Goal: Task Accomplishment & Management: Complete application form

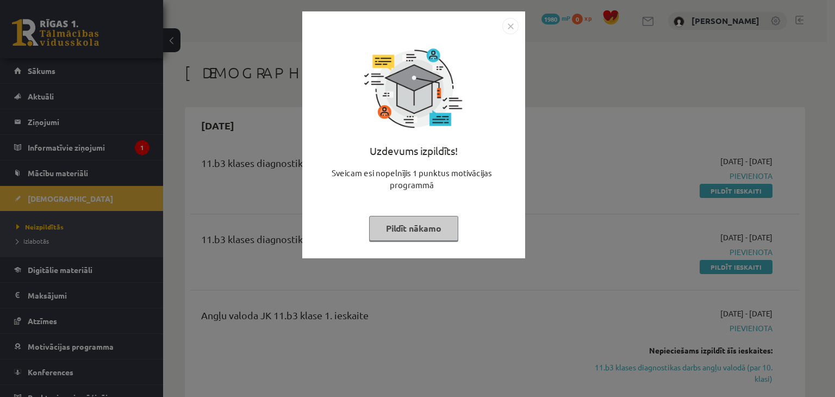
click at [510, 28] on img "Close" at bounding box center [510, 26] width 16 height 16
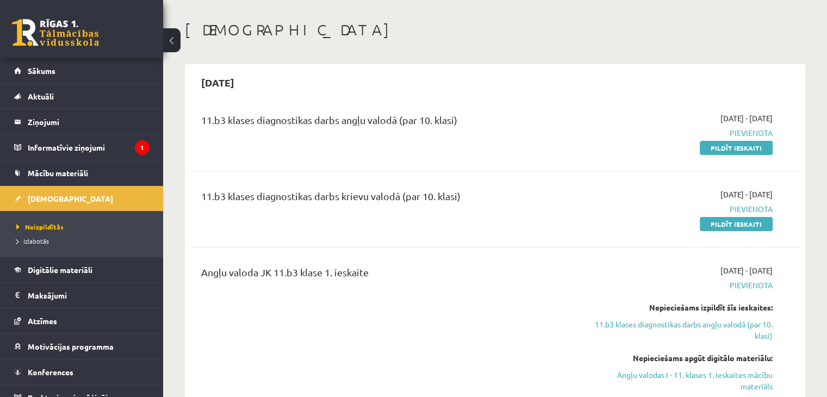
scroll to position [15, 0]
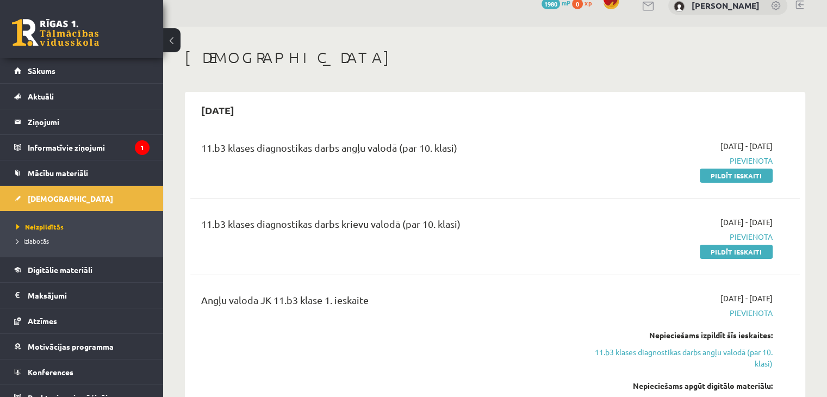
drag, startPoint x: 738, startPoint y: 248, endPoint x: 470, endPoint y: 59, distance: 328.6
click at [738, 248] on link "Pildīt ieskaiti" at bounding box center [736, 252] width 73 height 14
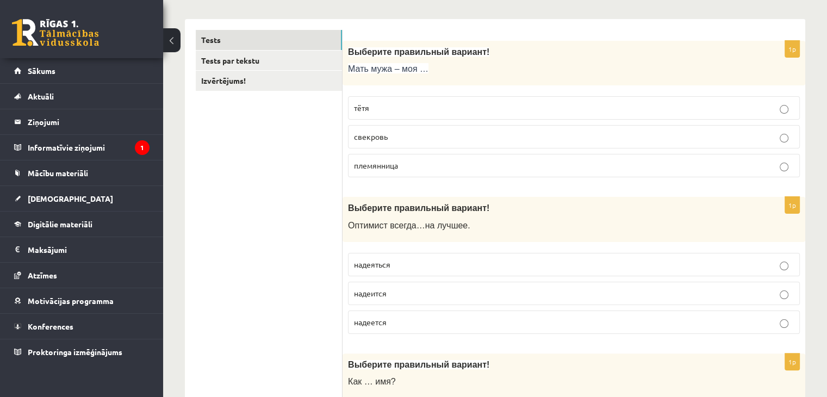
scroll to position [170, 0]
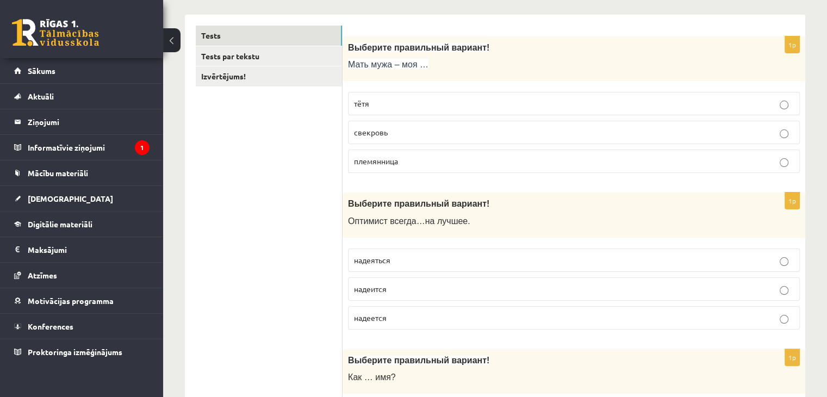
click at [772, 127] on p "свекровь" at bounding box center [574, 132] width 440 height 11
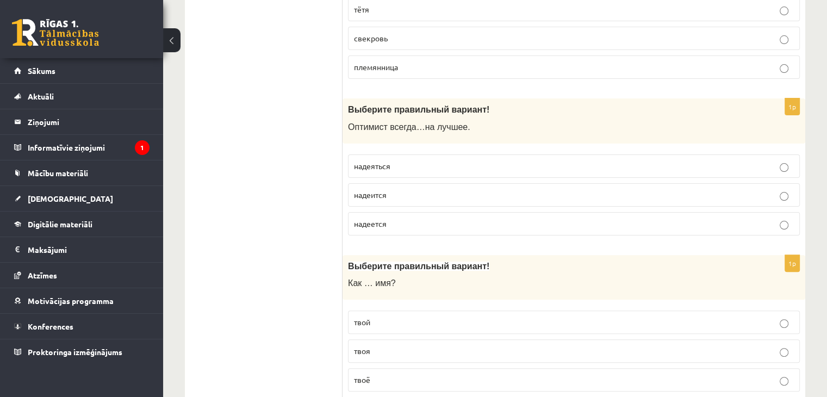
scroll to position [268, 0]
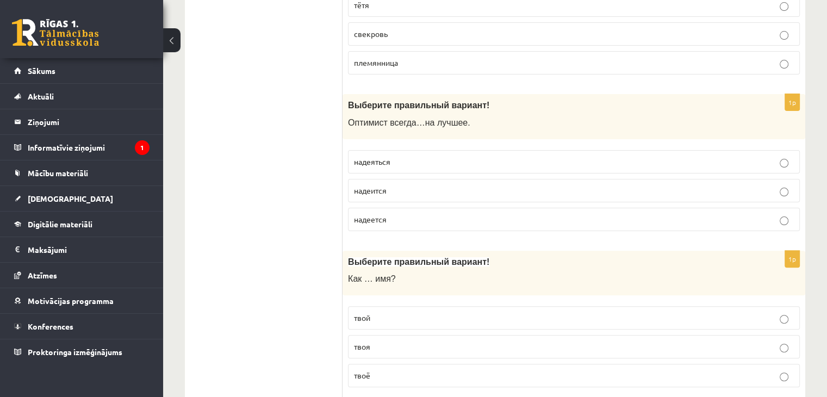
click at [625, 218] on p "надеется" at bounding box center [574, 219] width 440 height 11
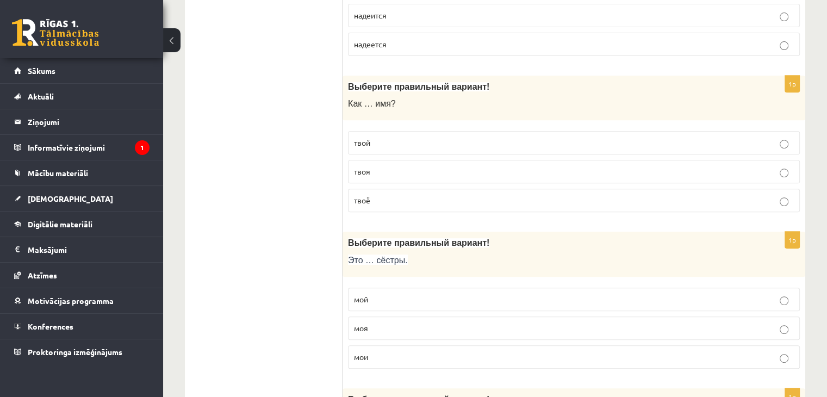
scroll to position [448, 0]
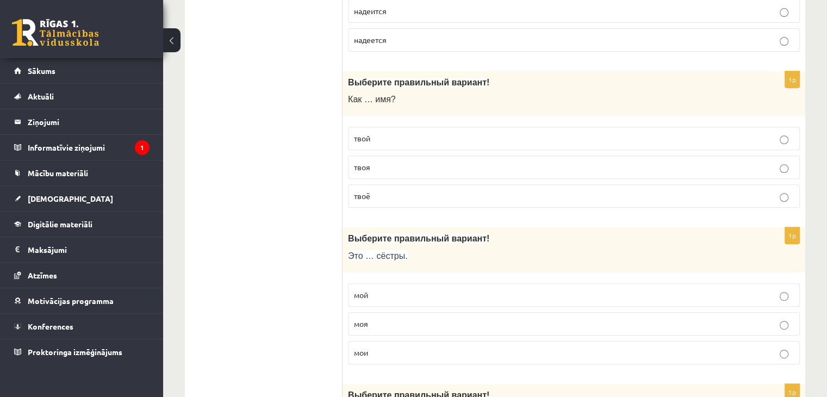
click at [689, 192] on p "твоё" at bounding box center [574, 195] width 440 height 11
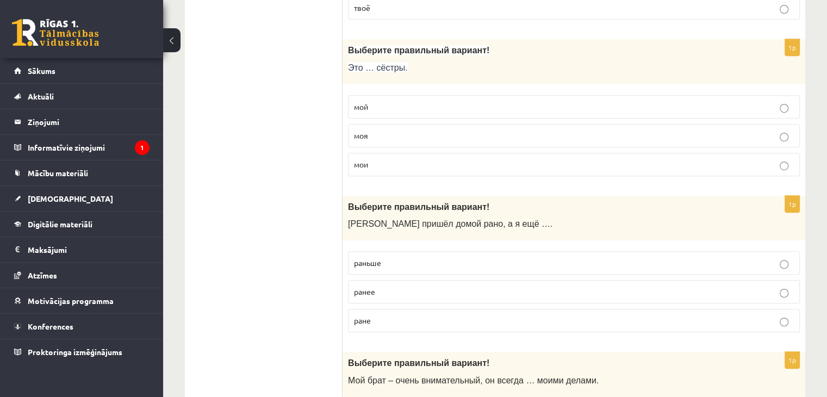
scroll to position [640, 0]
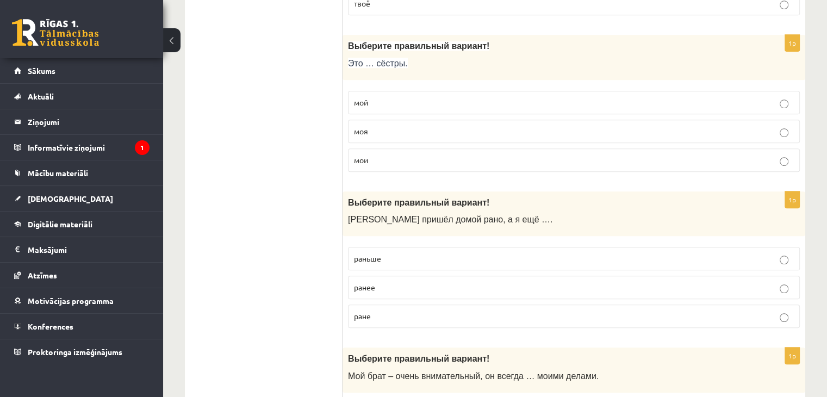
click at [473, 154] on p "мои" at bounding box center [574, 159] width 440 height 11
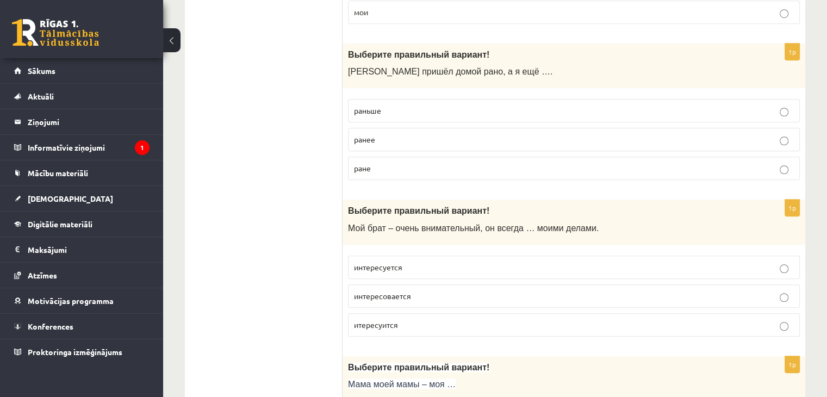
scroll to position [792, 0]
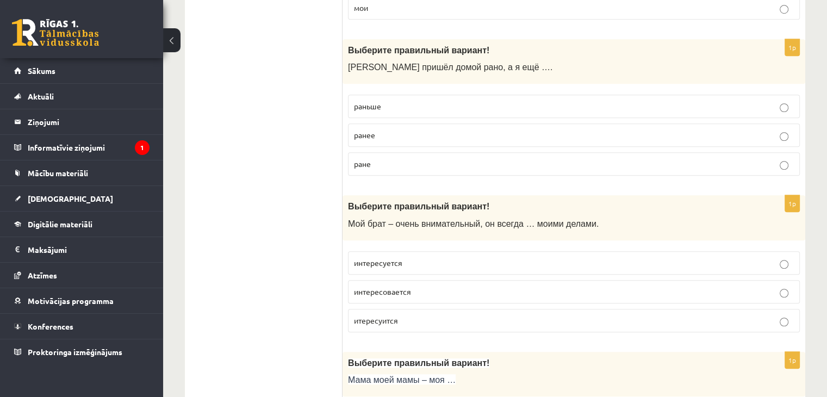
click at [736, 101] on p "раньше" at bounding box center [574, 106] width 440 height 11
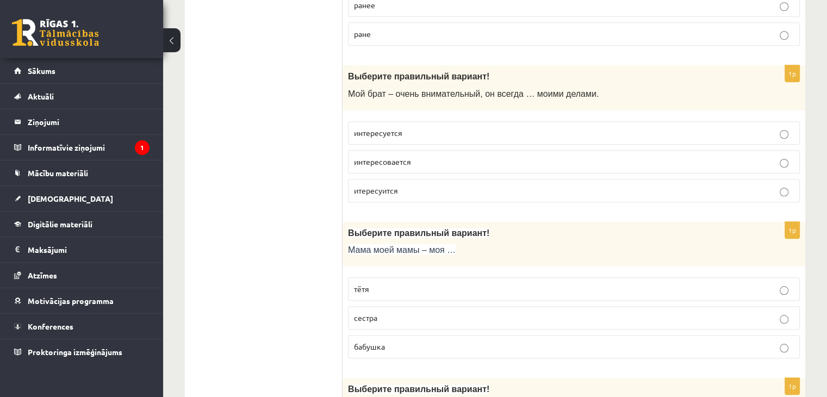
scroll to position [927, 0]
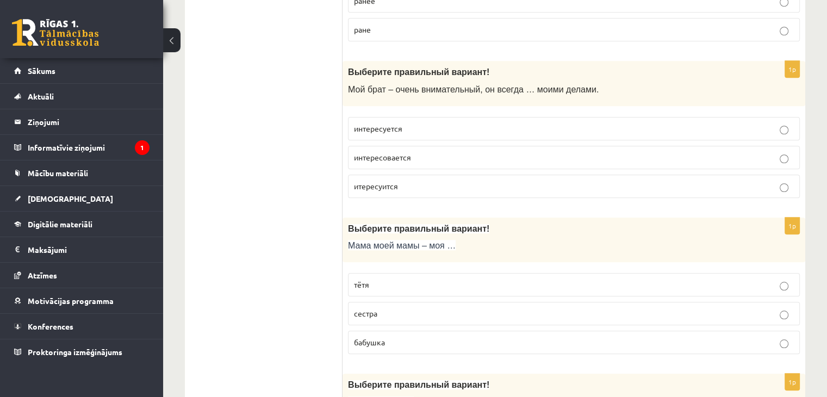
click at [770, 128] on p "интересуется" at bounding box center [574, 128] width 440 height 11
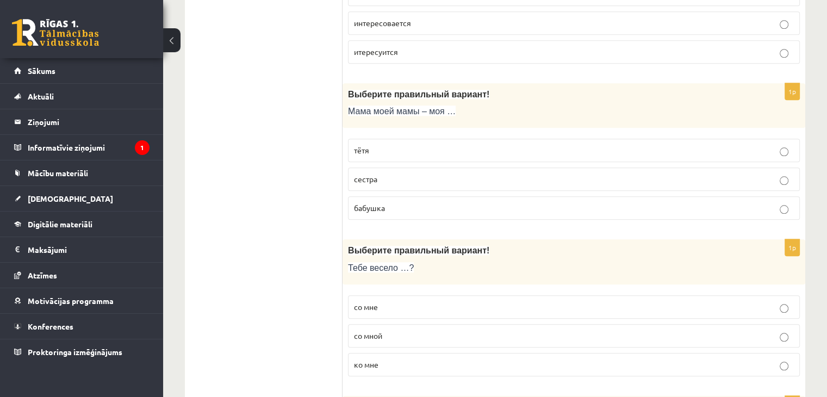
scroll to position [1065, 0]
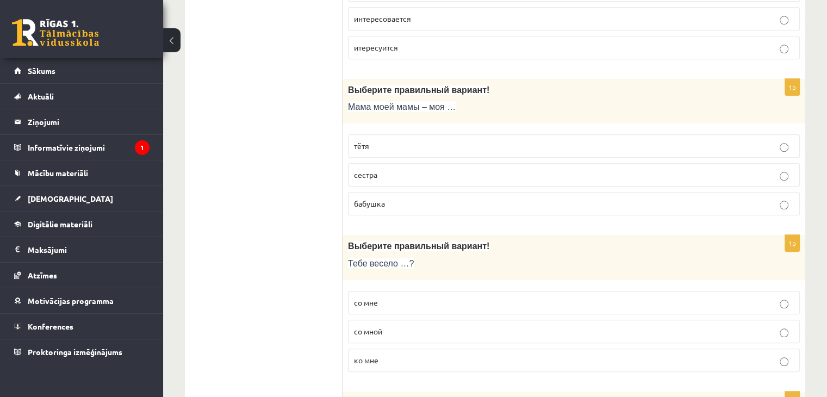
click at [762, 198] on p "бабушка" at bounding box center [574, 203] width 440 height 11
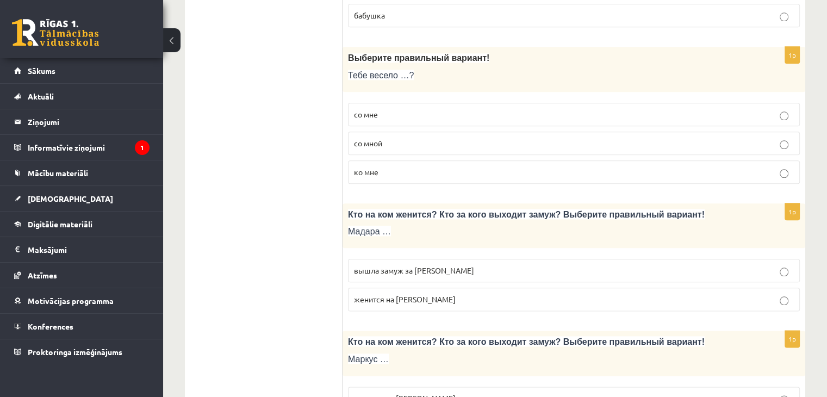
scroll to position [1263, 0]
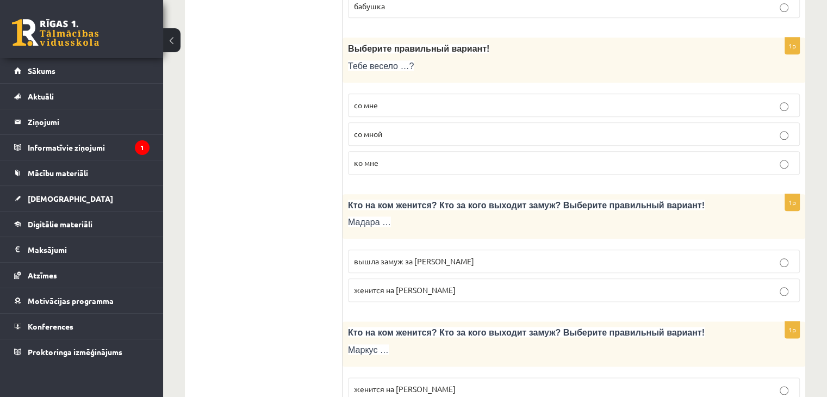
click at [731, 129] on p "со мной" at bounding box center [574, 133] width 440 height 11
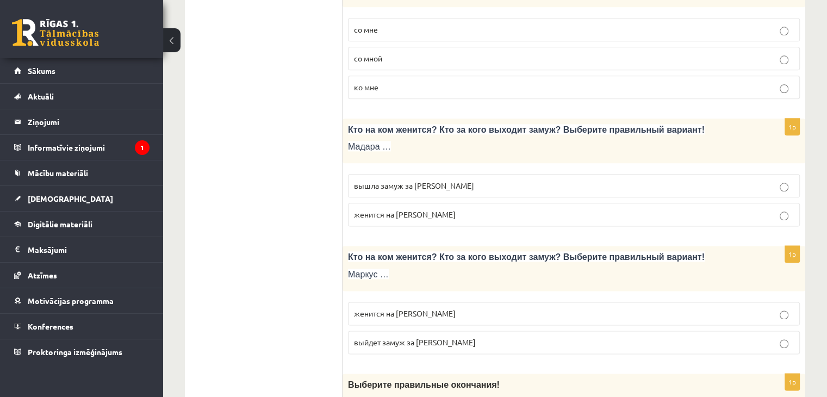
scroll to position [1347, 0]
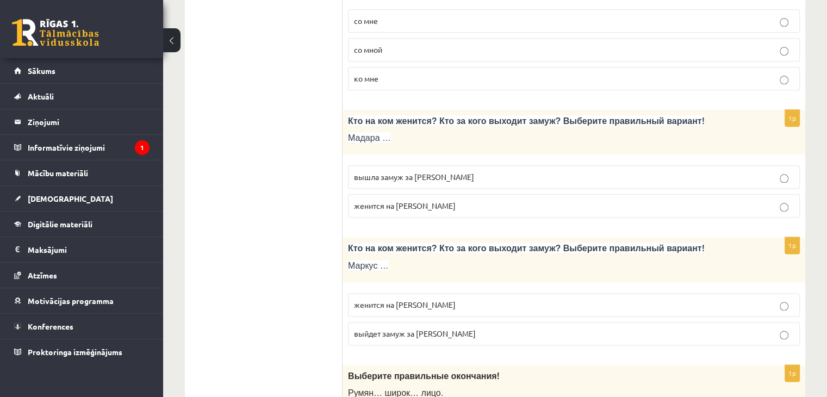
click at [713, 171] on p "вышла замуж за [PERSON_NAME]" at bounding box center [574, 176] width 440 height 11
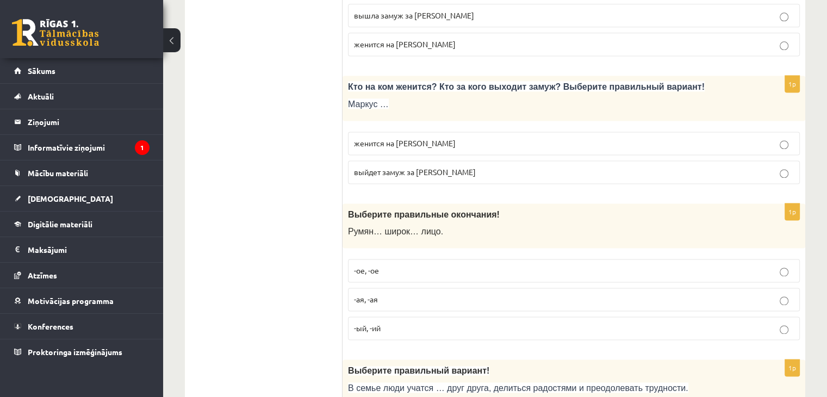
scroll to position [1495, 0]
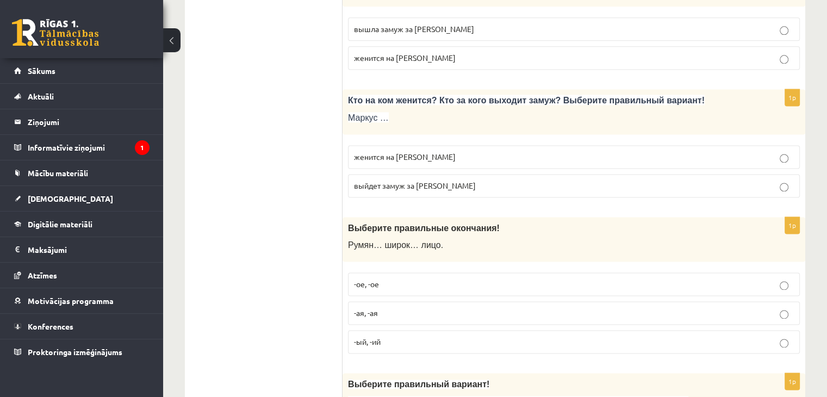
click at [656, 154] on p "женится на [PERSON_NAME]" at bounding box center [574, 156] width 440 height 11
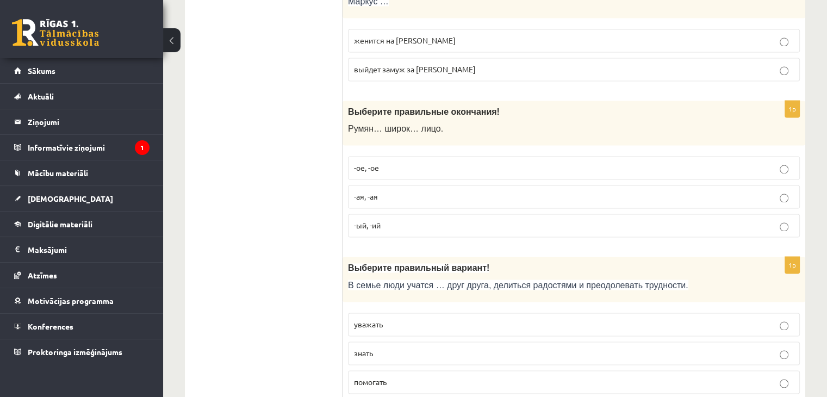
scroll to position [1616, 0]
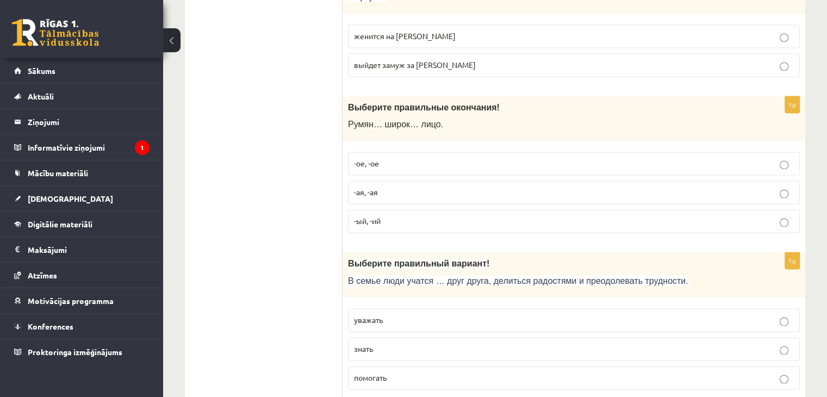
click at [571, 158] on p "-ое, -ое" at bounding box center [574, 163] width 440 height 11
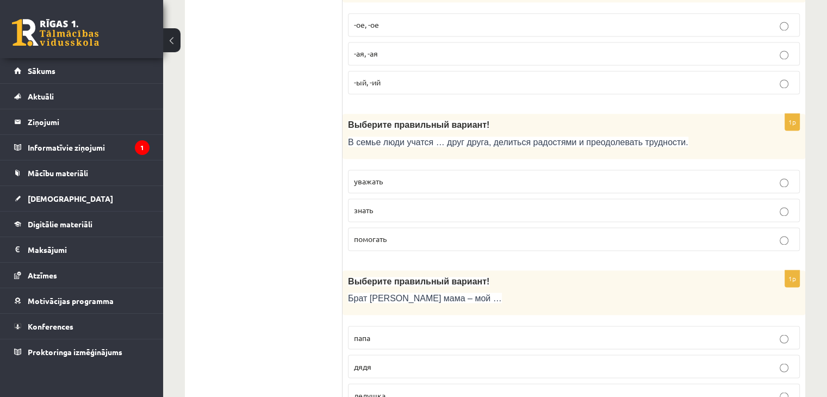
scroll to position [1759, 0]
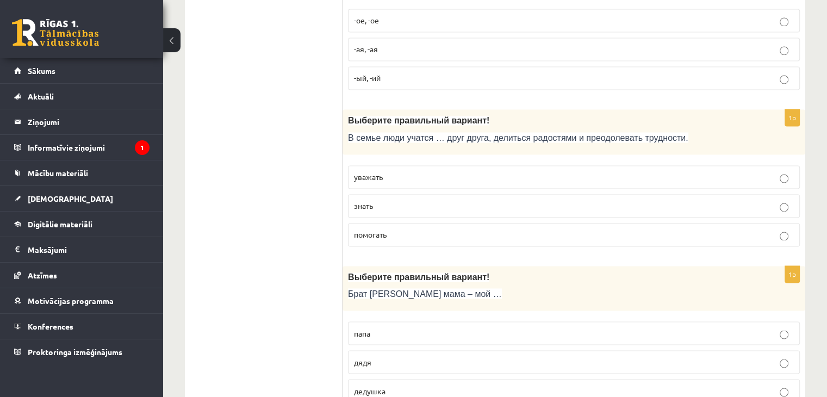
click at [724, 171] on p "уважать" at bounding box center [574, 176] width 440 height 11
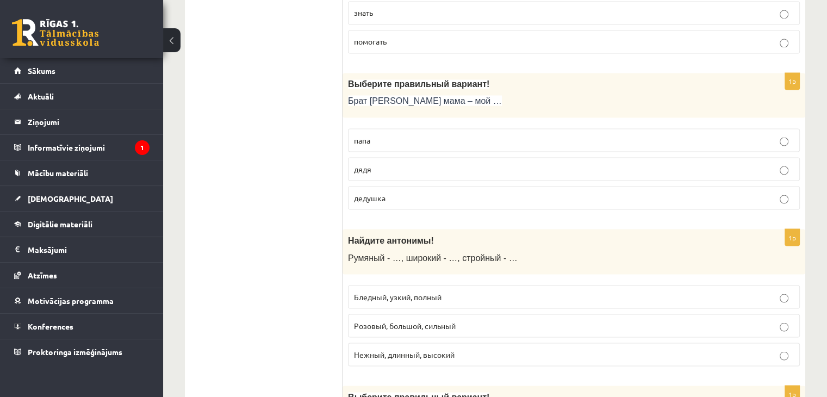
scroll to position [1956, 0]
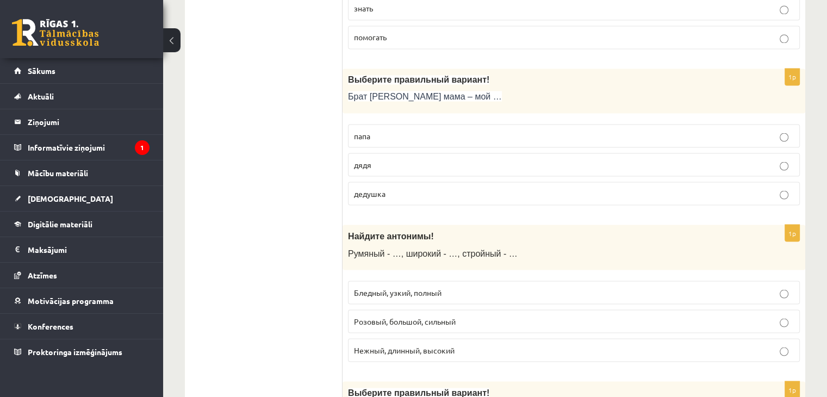
click at [605, 163] on label "дядя" at bounding box center [574, 164] width 452 height 23
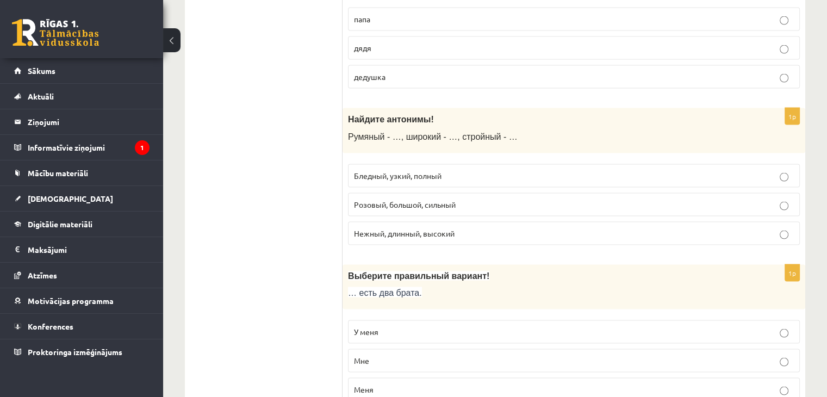
scroll to position [2090, 0]
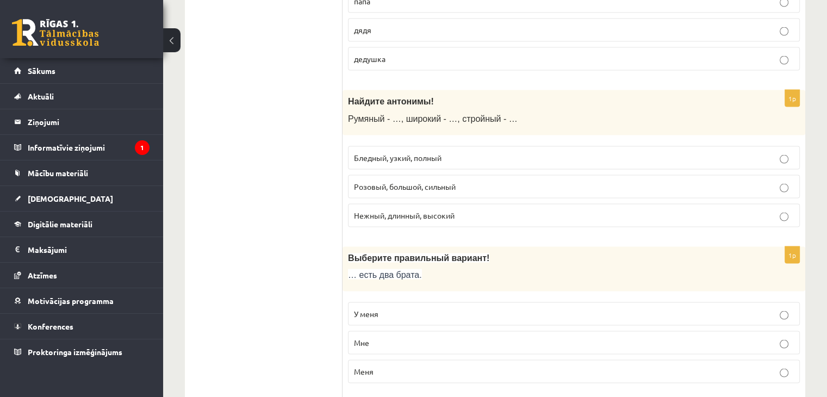
click at [731, 152] on p "Бледный, узкий, полный" at bounding box center [574, 157] width 440 height 11
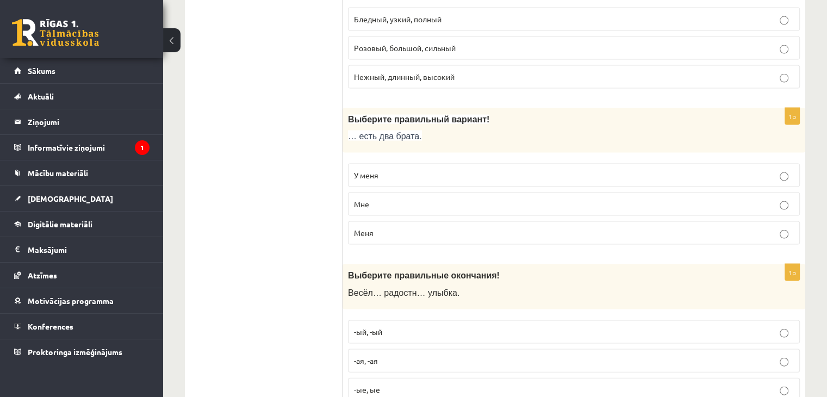
scroll to position [2265, 0]
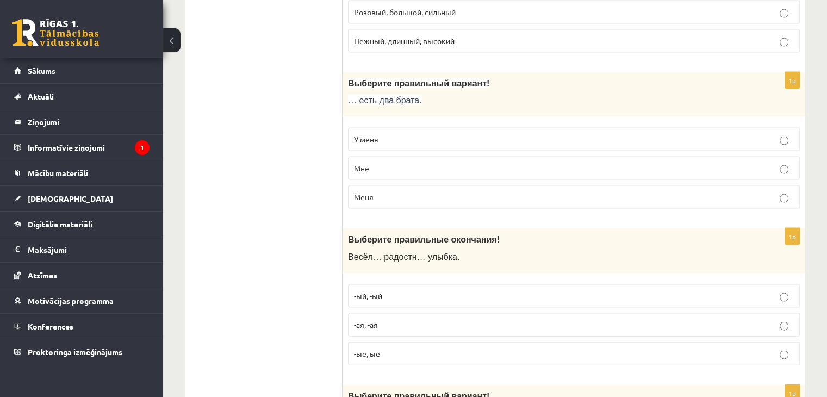
click at [518, 134] on p "У меня" at bounding box center [574, 139] width 440 height 11
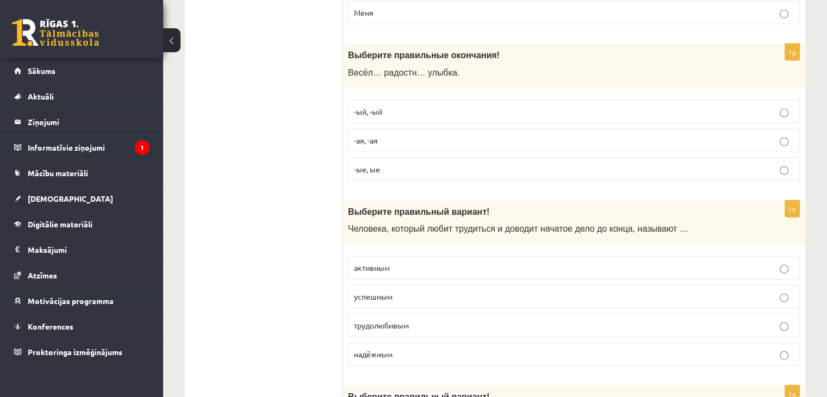
scroll to position [2462, 0]
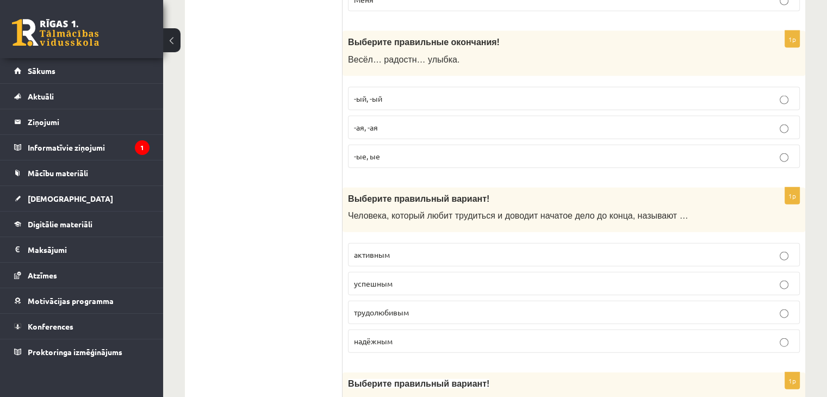
click at [400, 122] on p "-ая, -ая" at bounding box center [574, 127] width 440 height 11
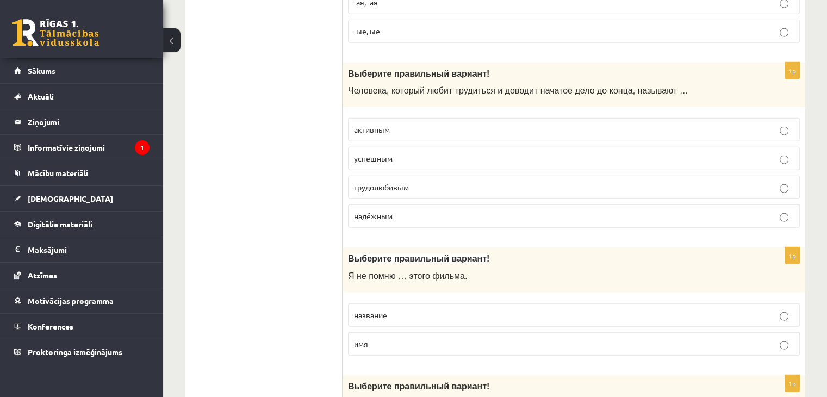
scroll to position [2592, 0]
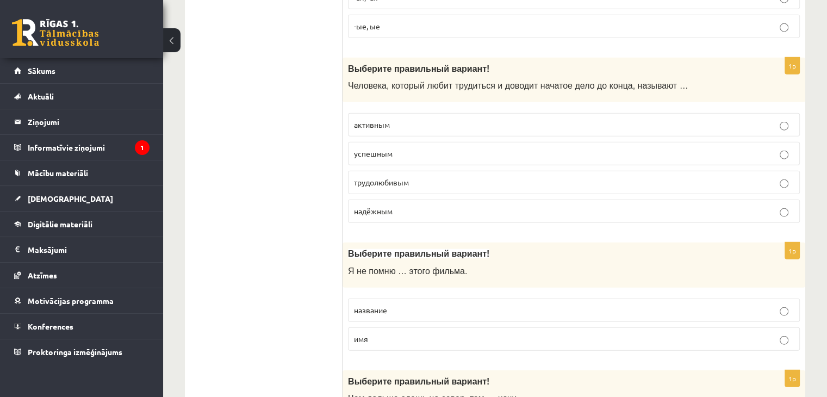
click at [474, 177] on p "трудолюбивым" at bounding box center [574, 182] width 440 height 11
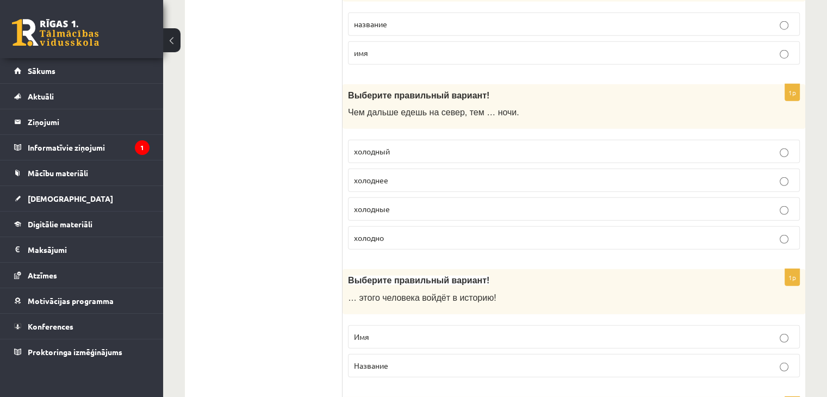
scroll to position [2882, 0]
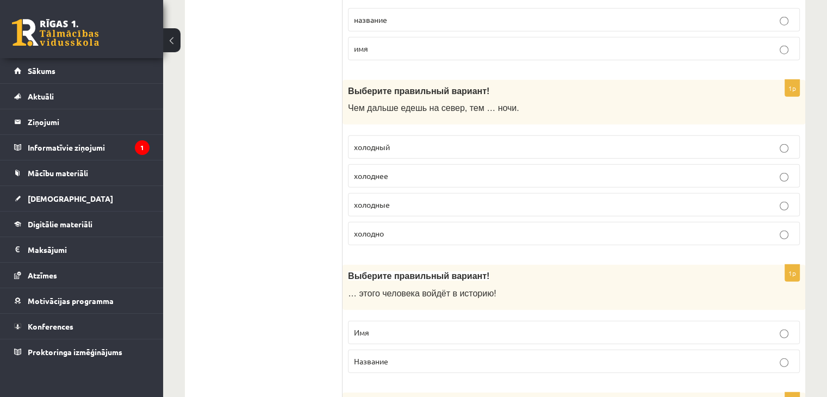
click at [713, 170] on p "холоднее" at bounding box center [574, 175] width 440 height 11
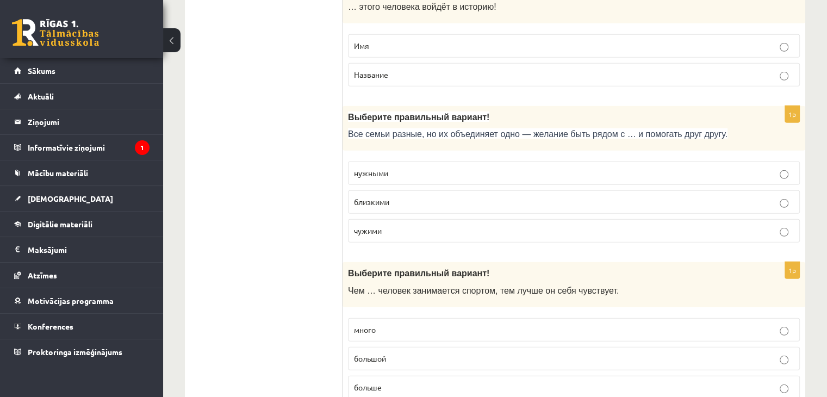
scroll to position [3173, 0]
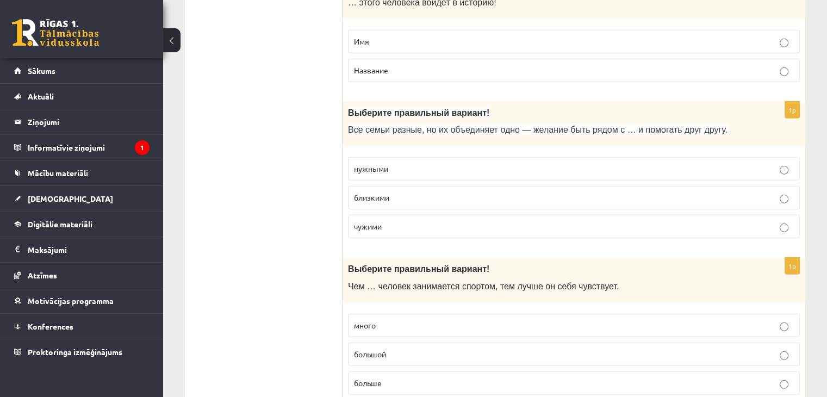
click at [761, 192] on p "близкими" at bounding box center [574, 197] width 440 height 11
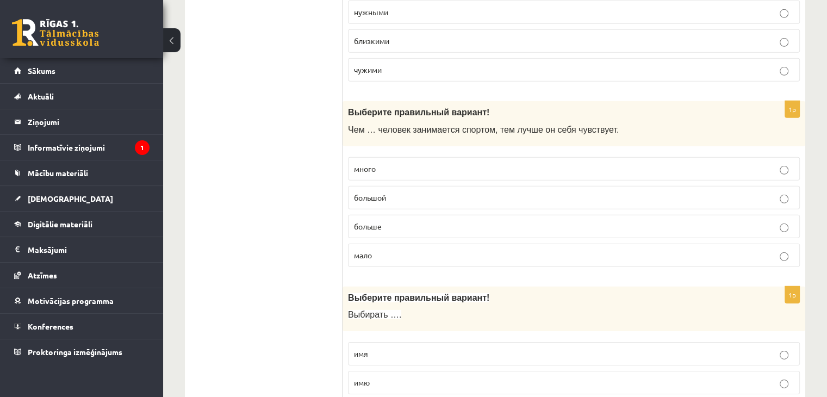
scroll to position [3335, 0]
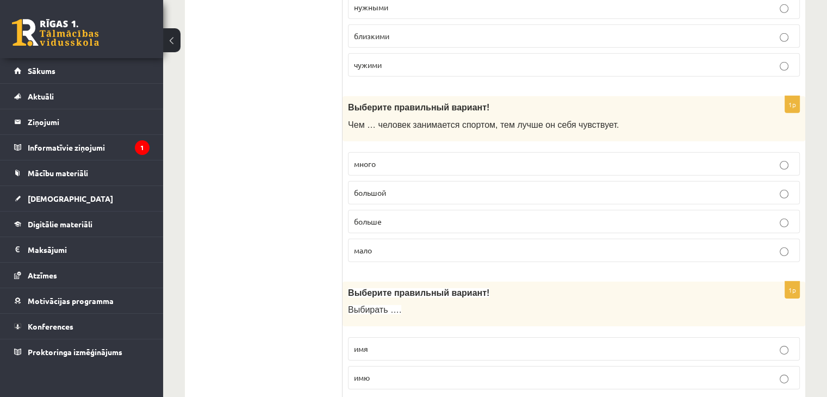
click at [489, 210] on label "больше" at bounding box center [574, 221] width 452 height 23
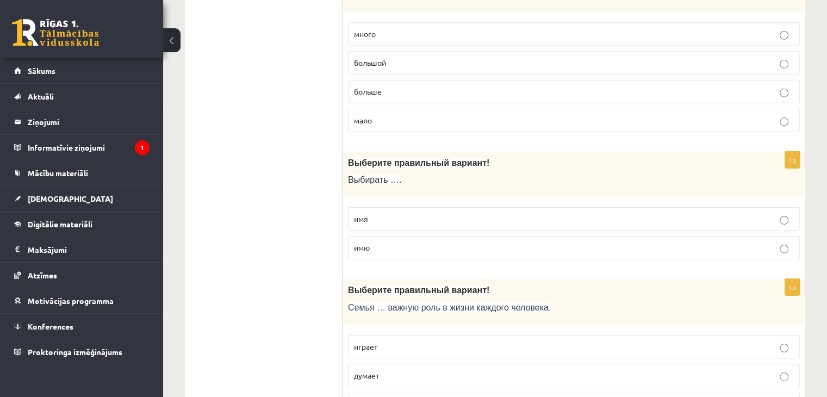
scroll to position [3469, 0]
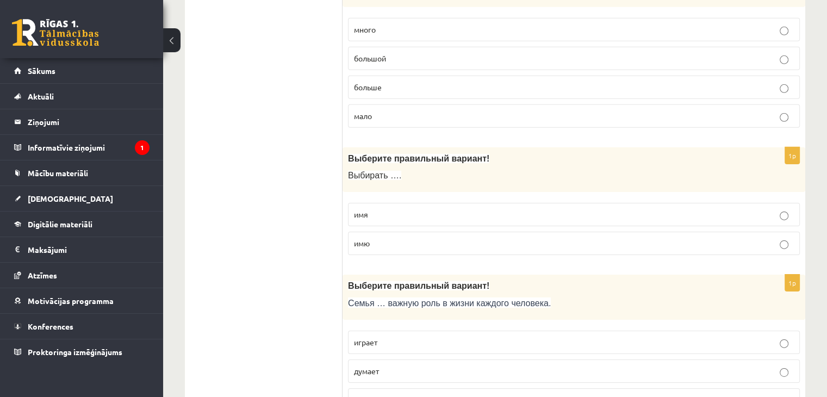
click at [693, 209] on p "имя" at bounding box center [574, 214] width 440 height 11
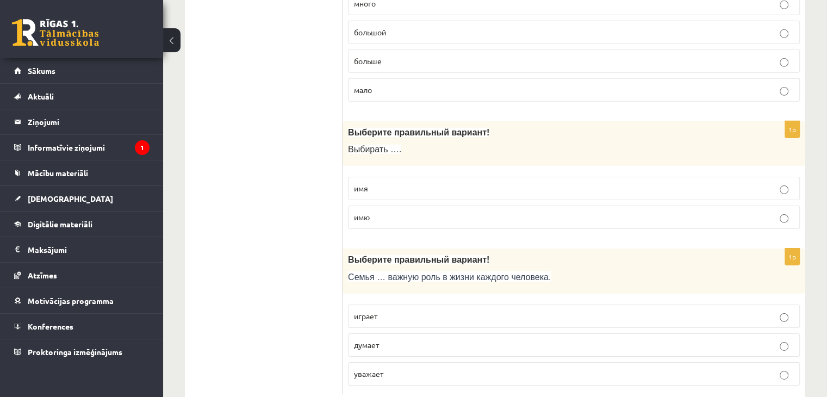
scroll to position [3508, 0]
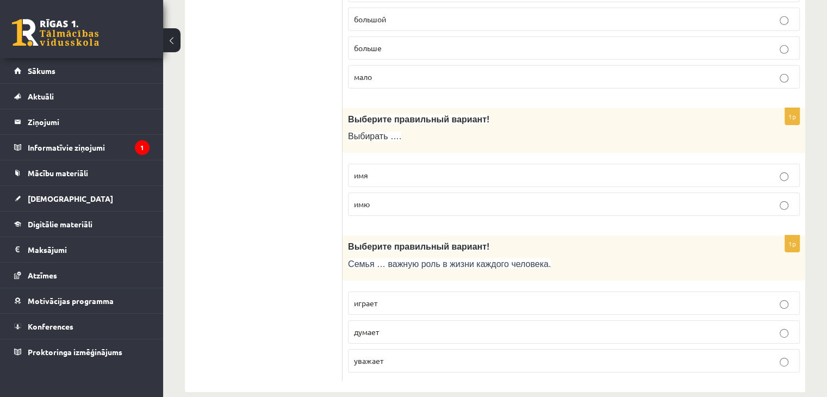
click at [426, 297] on p "играет" at bounding box center [574, 302] width 440 height 11
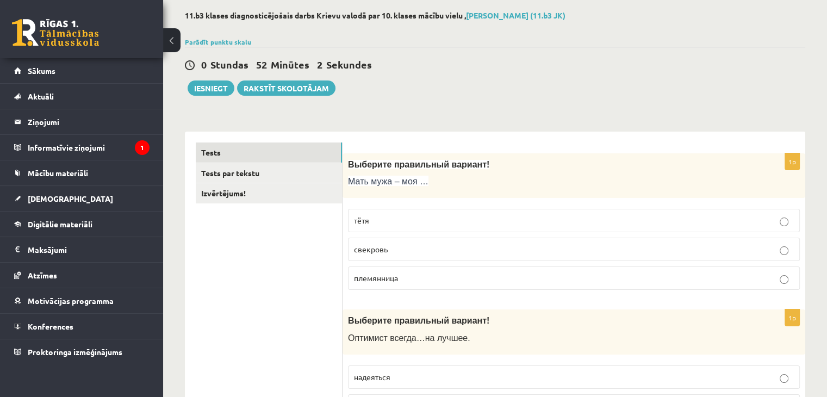
scroll to position [48, 0]
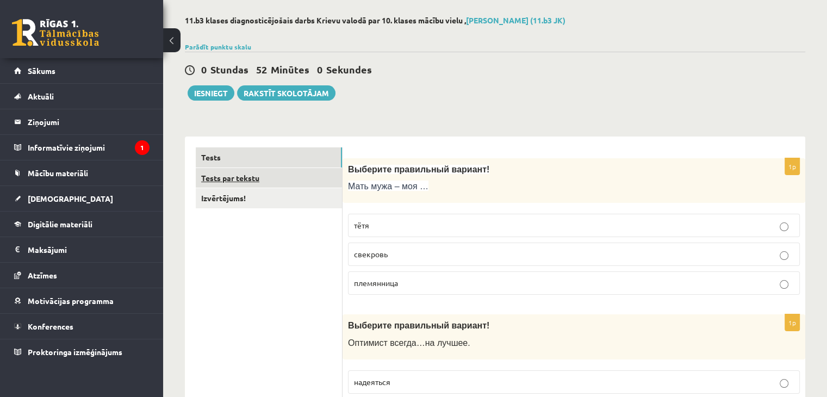
click at [252, 177] on link "Tests par tekstu" at bounding box center [269, 178] width 146 height 20
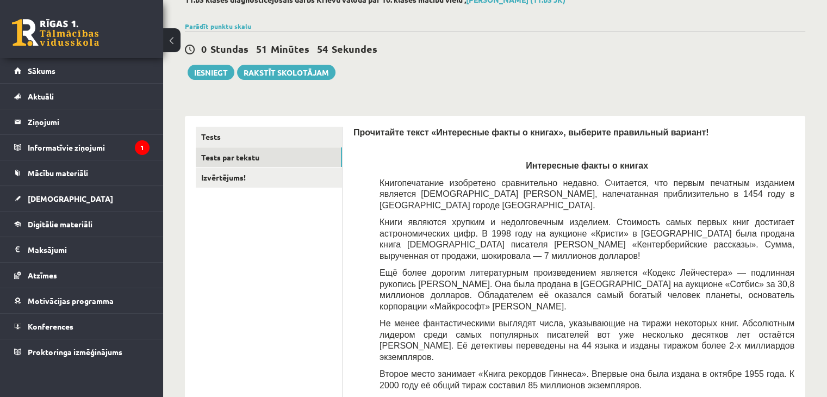
scroll to position [67, 0]
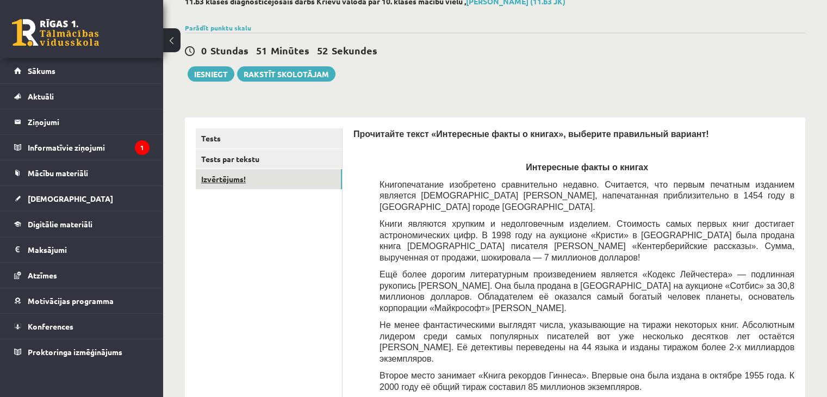
click at [236, 177] on link "Izvērtējums!" at bounding box center [269, 179] width 146 height 20
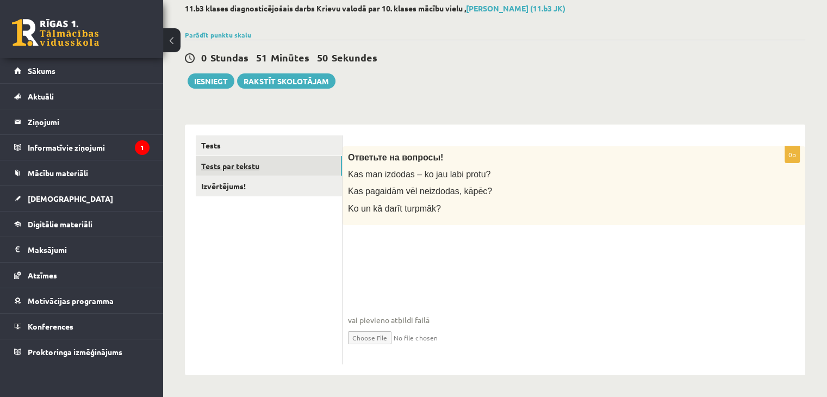
click at [236, 158] on link "Tests par tekstu" at bounding box center [269, 166] width 146 height 20
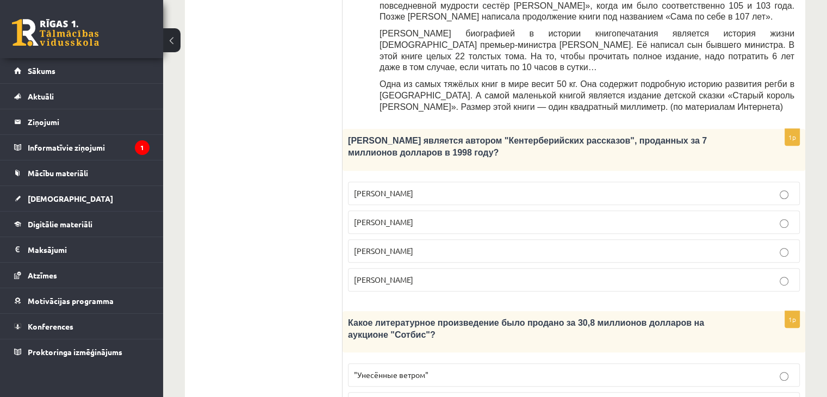
scroll to position [529, 0]
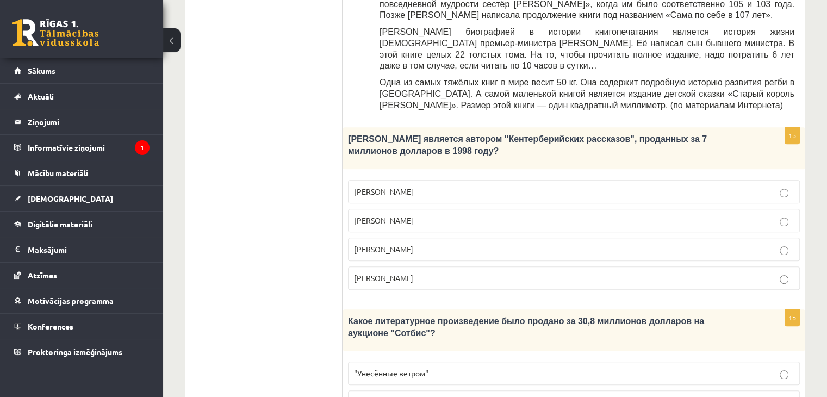
click at [525, 244] on p "[PERSON_NAME]" at bounding box center [574, 249] width 440 height 11
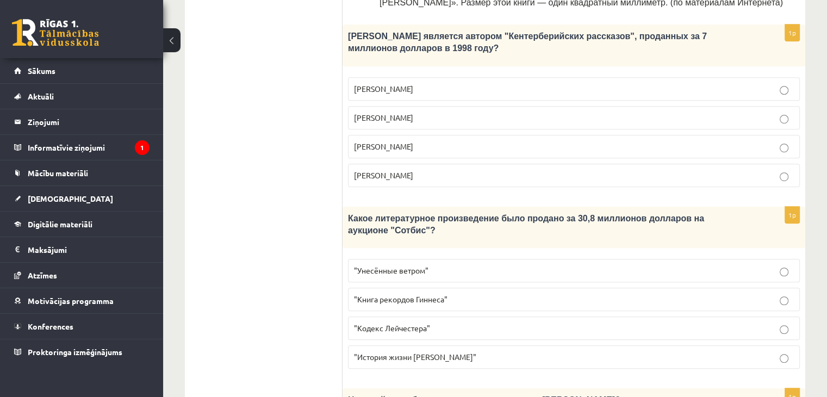
scroll to position [633, 0]
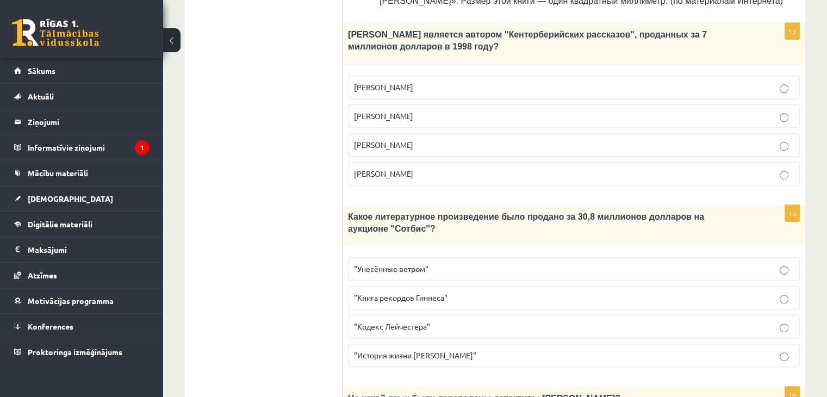
click at [705, 315] on label ""Кодекс Лейчестера"" at bounding box center [574, 326] width 452 height 23
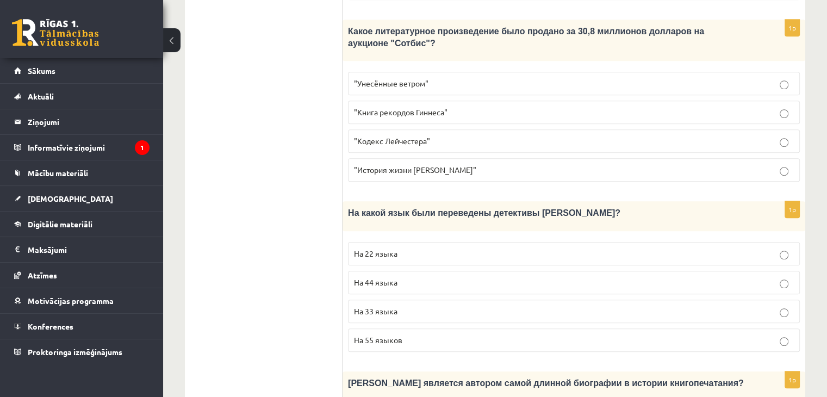
scroll to position [820, 0]
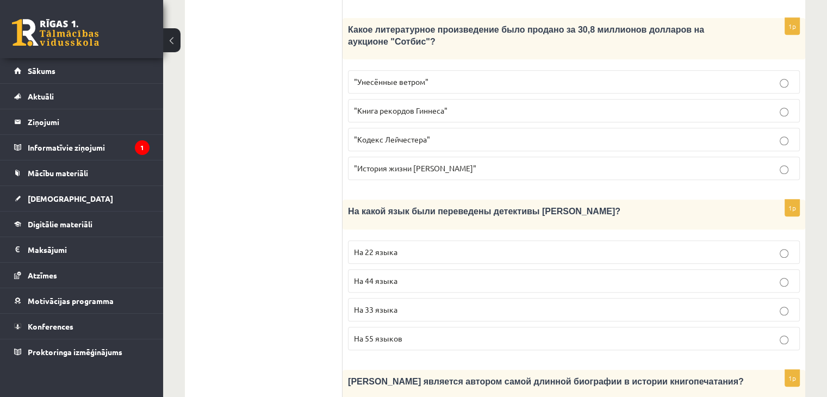
click at [679, 269] on label "На 44 языка" at bounding box center [574, 280] width 452 height 23
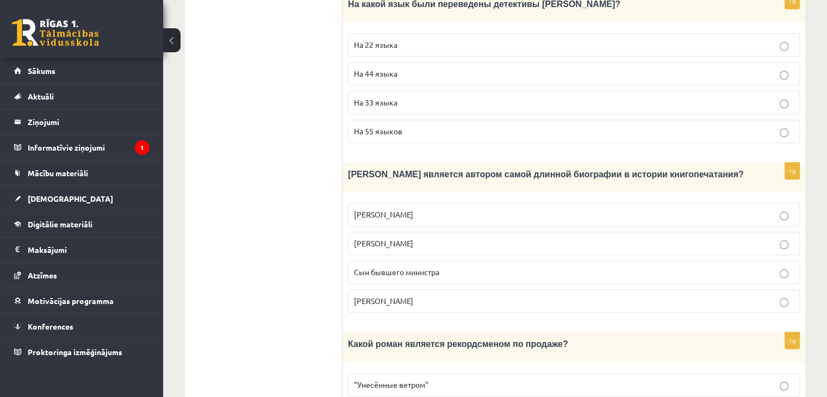
scroll to position [1069, 0]
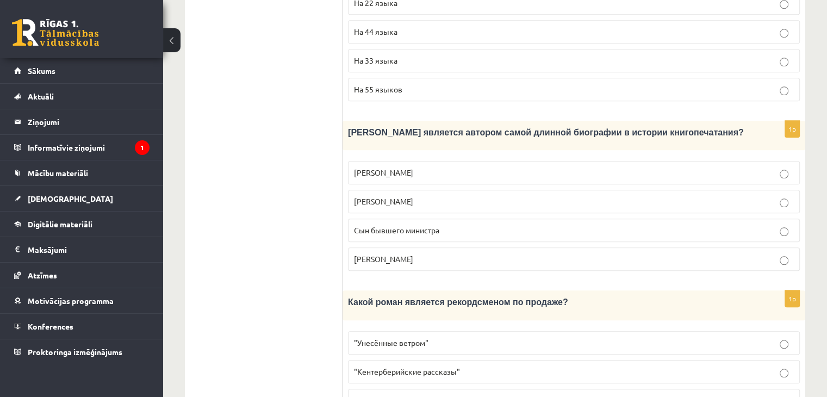
click at [557, 337] on p ""Унесённые ветром"" at bounding box center [574, 342] width 440 height 11
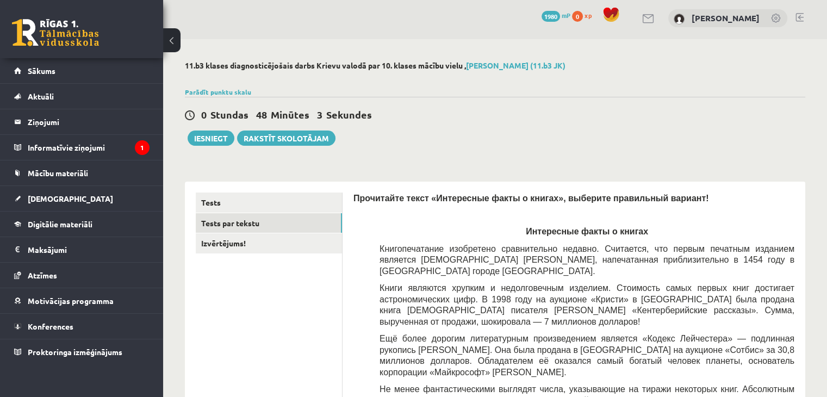
scroll to position [0, 0]
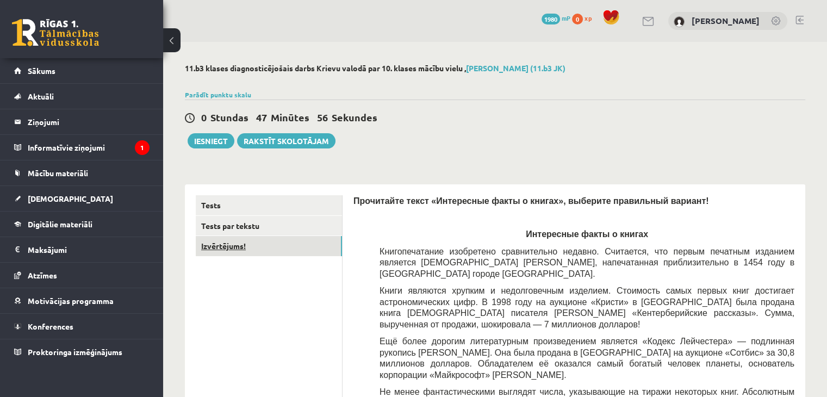
click at [242, 245] on link "Izvērtējums!" at bounding box center [269, 246] width 146 height 20
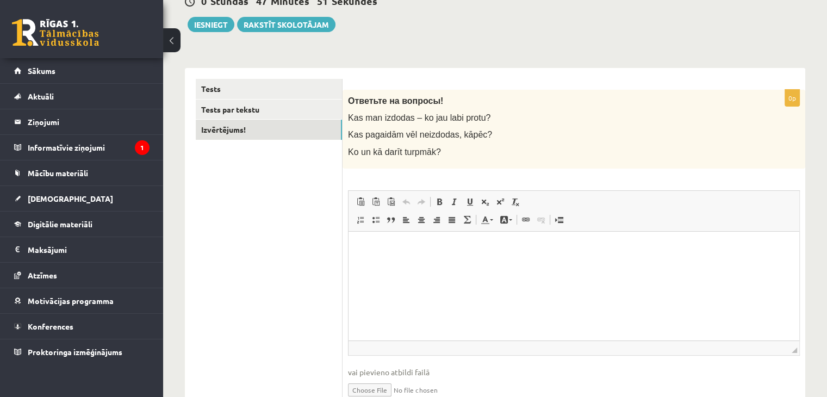
scroll to position [117, 0]
click at [449, 263] on html at bounding box center [574, 246] width 451 height 33
click at [409, 242] on p "Editor, wiswyg-editor-user-answer-47024779246220" at bounding box center [573, 246] width 429 height 11
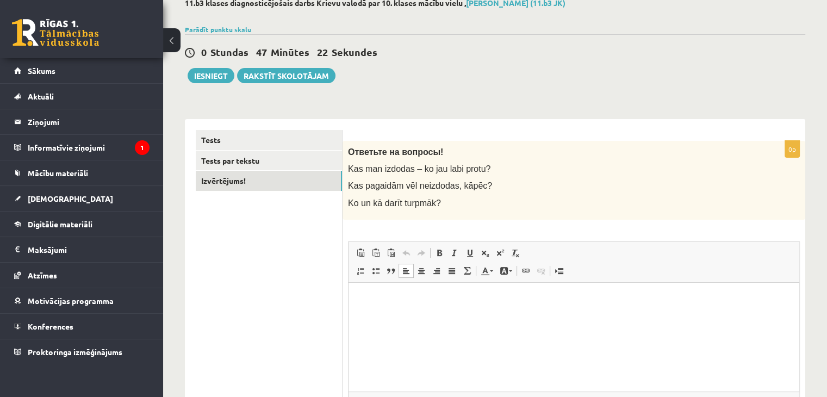
scroll to position [0, 0]
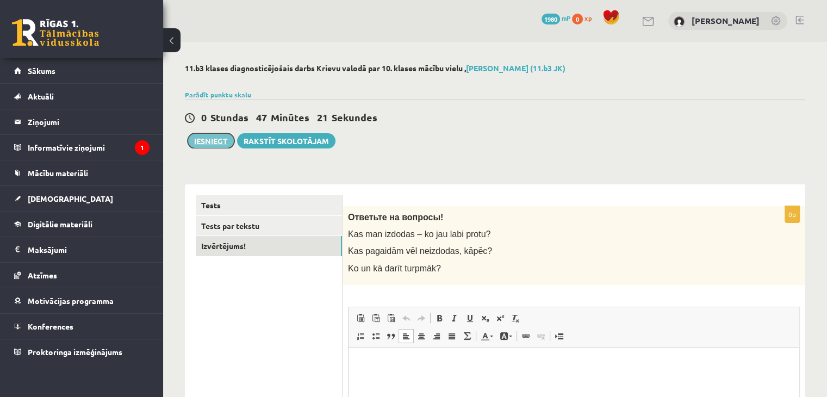
click at [217, 140] on button "Iesniegt" at bounding box center [211, 140] width 47 height 15
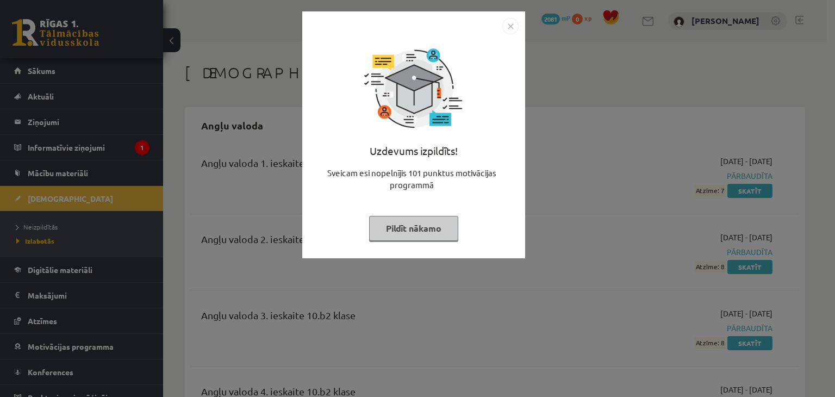
click at [515, 30] on img "Close" at bounding box center [510, 26] width 16 height 16
